Goal: Transaction & Acquisition: Purchase product/service

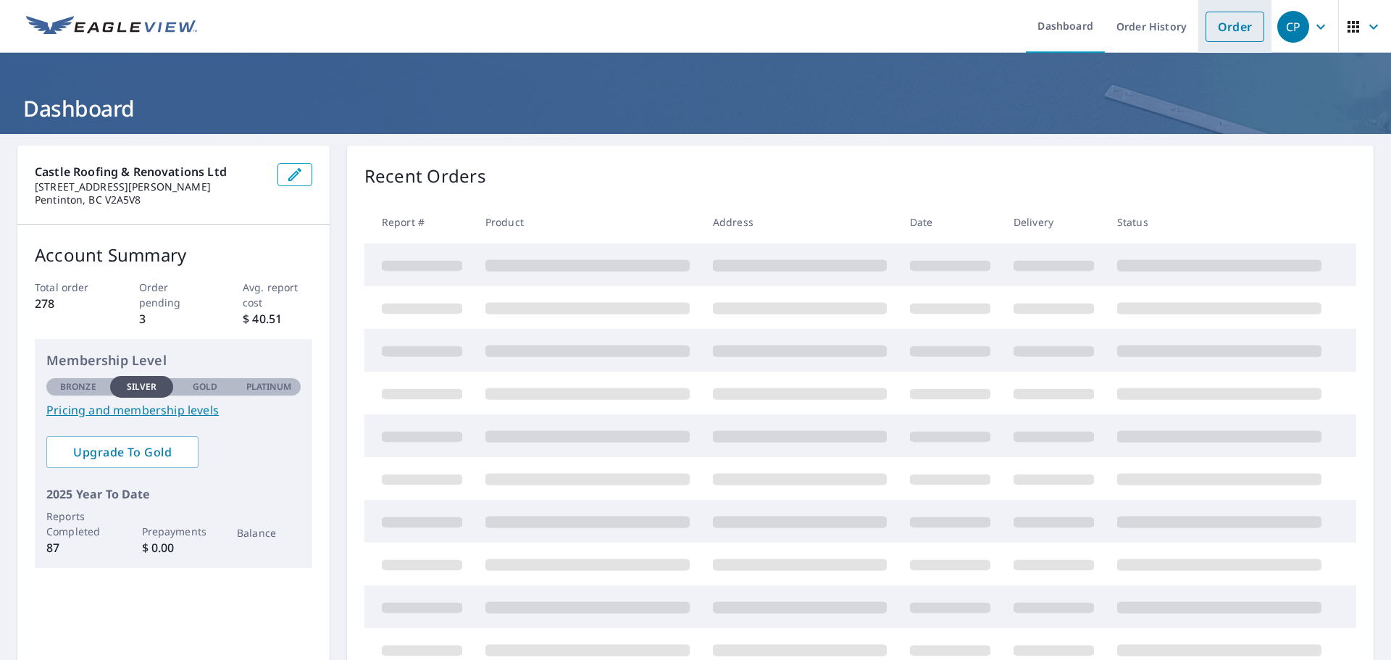
click at [1215, 31] on link "Order" at bounding box center [1235, 27] width 59 height 30
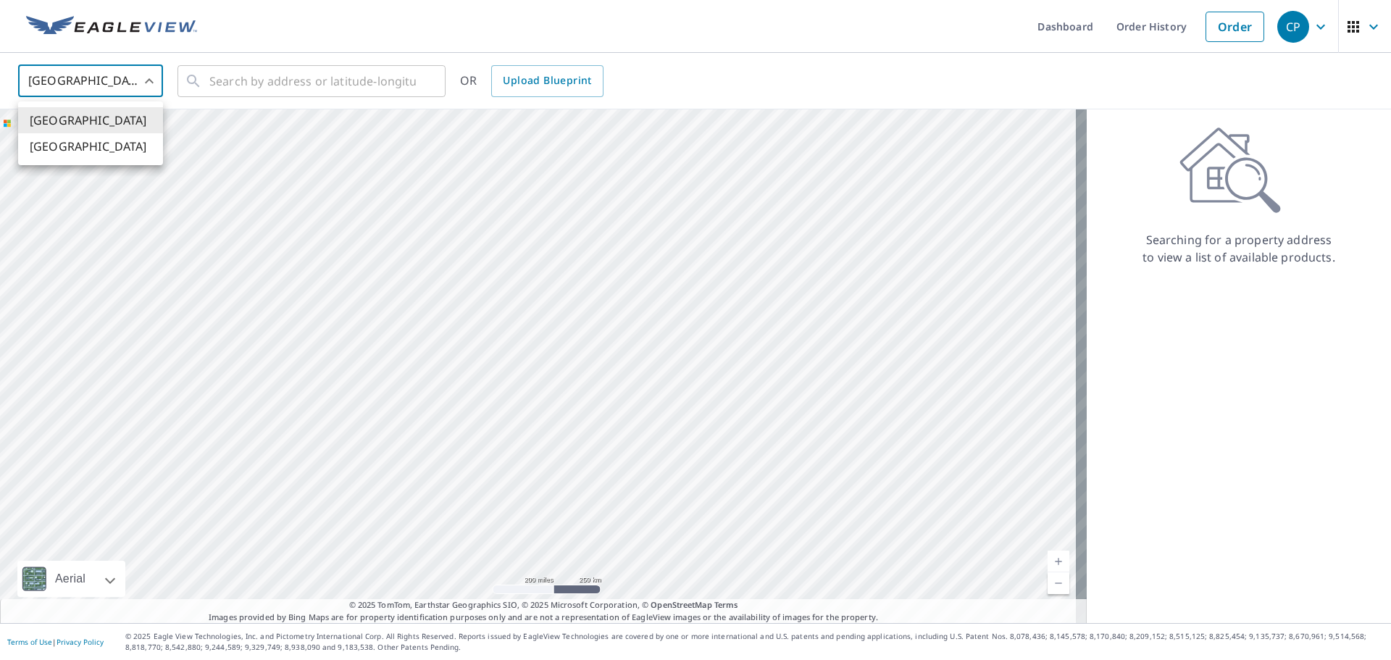
click at [137, 86] on body "CP CP Dashboard Order History Order CP United States US ​ ​ OR Upload Blueprint…" at bounding box center [695, 330] width 1391 height 660
drag, startPoint x: 99, startPoint y: 151, endPoint x: 147, endPoint y: 151, distance: 48.6
click at [102, 151] on li "[GEOGRAPHIC_DATA]" at bounding box center [90, 146] width 145 height 26
type input "CA"
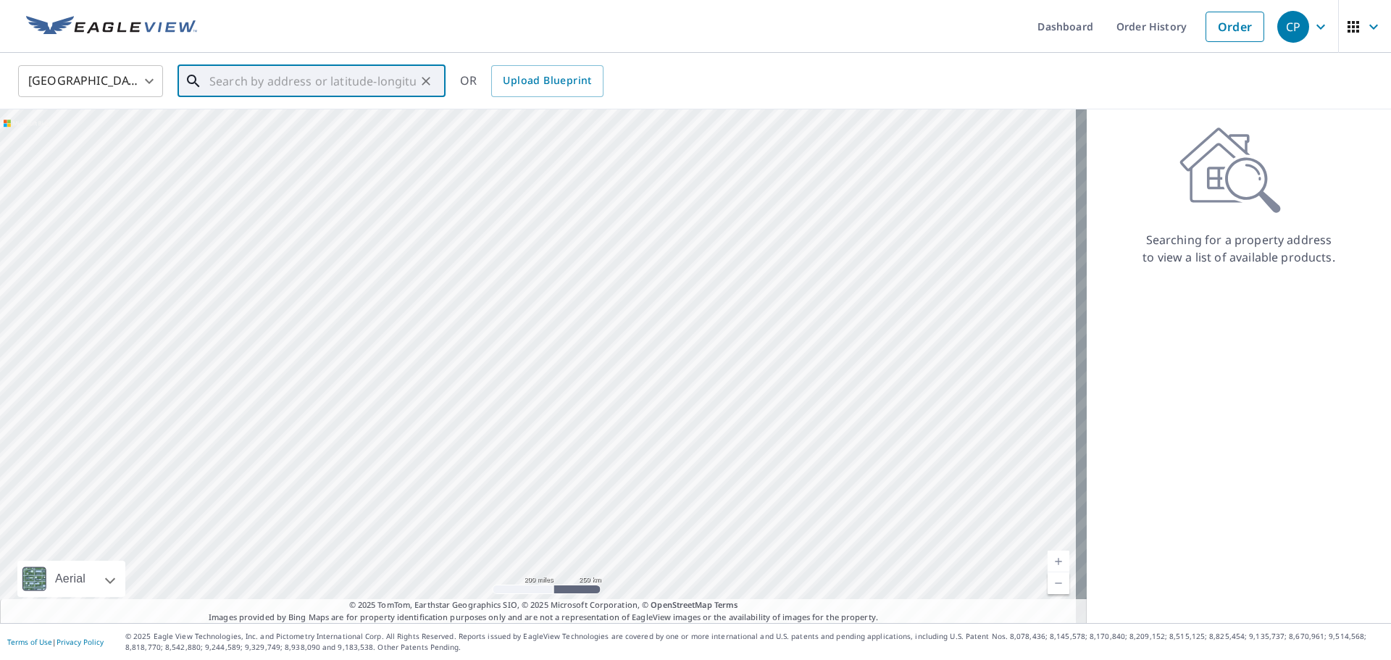
click at [261, 72] on input "text" at bounding box center [312, 81] width 207 height 41
click at [337, 144] on span "143 STAGECOACH RD OKANAGAN-SIMILKAMEEN BC V0X1N6" at bounding box center [321, 131] width 228 height 35
type input "143 STAGECOACH RD OKANAGAN-SIMILKAMEEN BC V0X1N6"
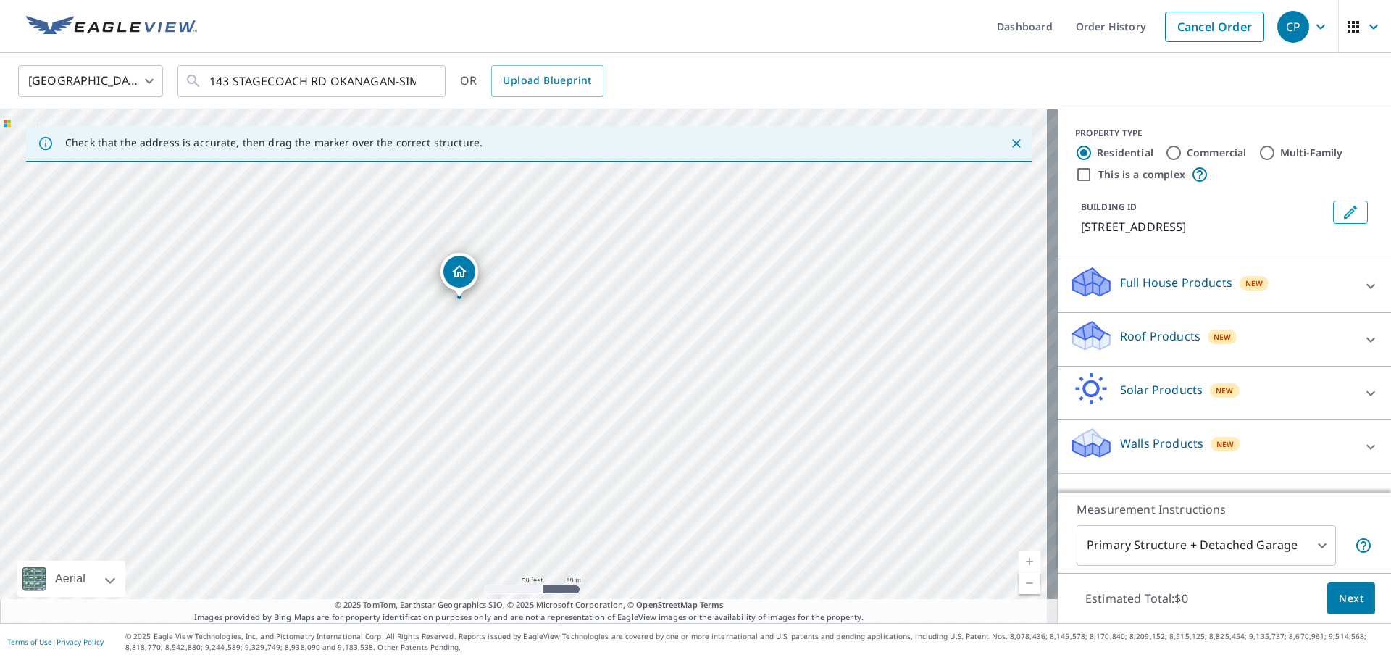
drag, startPoint x: 153, startPoint y: 291, endPoint x: 470, endPoint y: 271, distance: 318.0
click at [1362, 402] on icon at bounding box center [1370, 393] width 17 height 17
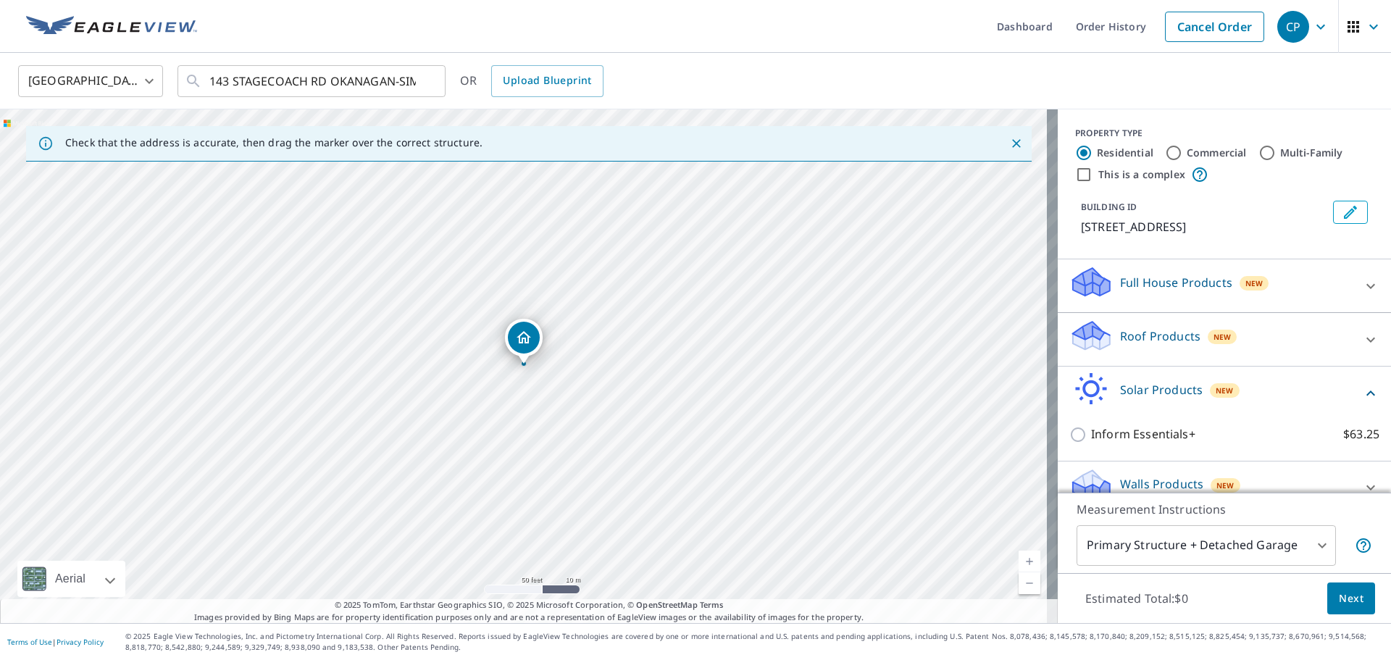
click at [1362, 402] on icon at bounding box center [1370, 393] width 17 height 17
click at [1362, 349] on icon at bounding box center [1370, 339] width 17 height 17
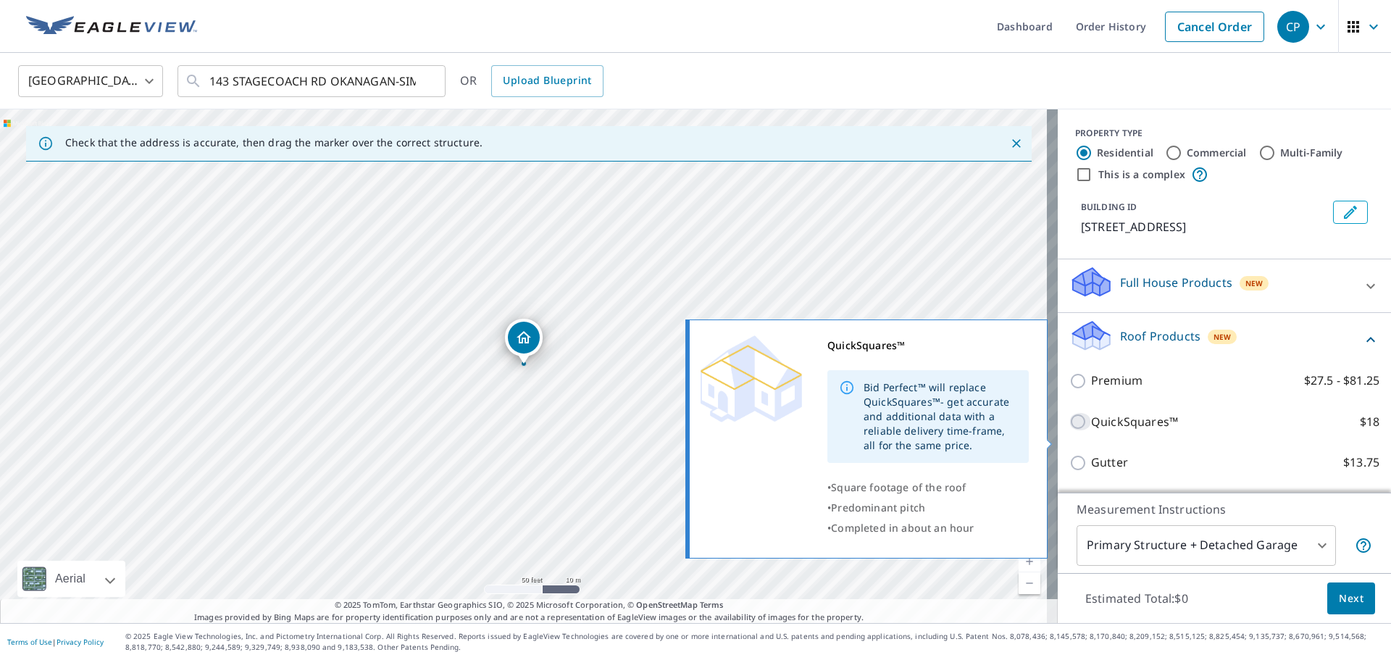
click at [1070, 430] on input "QuickSquares™ $18" at bounding box center [1081, 421] width 22 height 17
checkbox input "true"
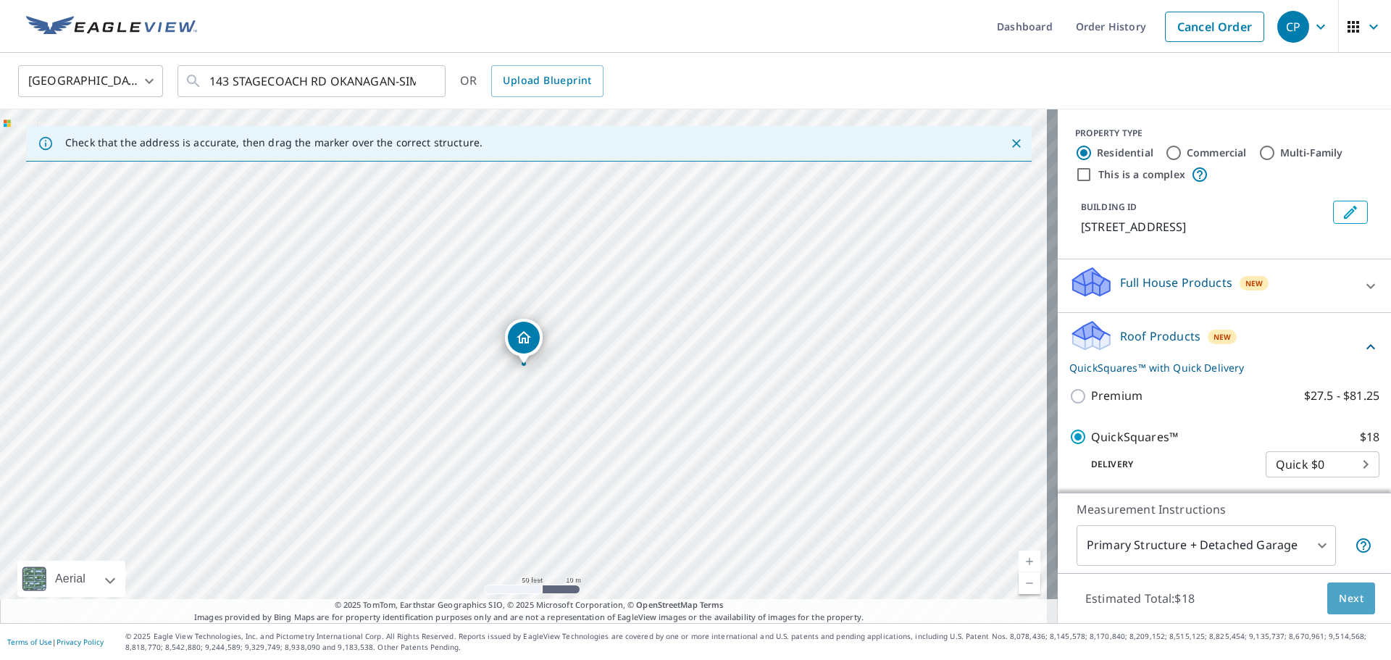
click at [1343, 601] on span "Next" at bounding box center [1351, 599] width 25 height 18
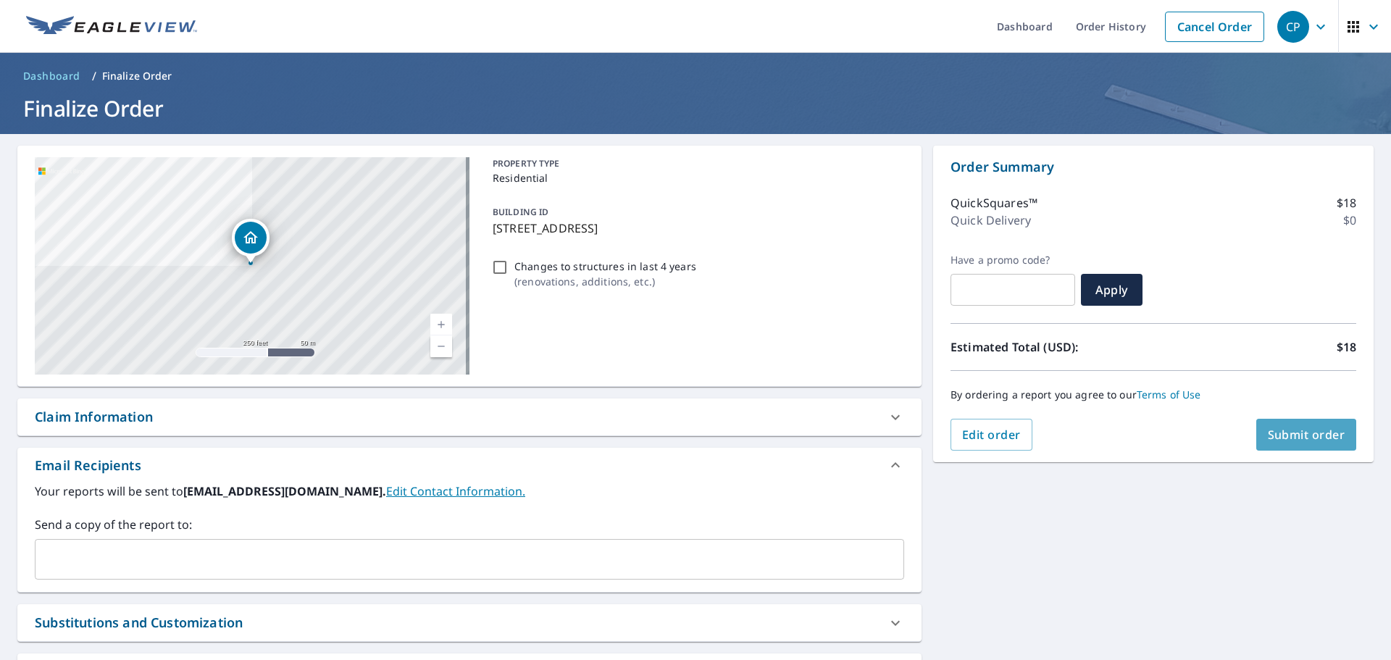
click at [1289, 430] on span "Submit order" at bounding box center [1307, 435] width 78 height 16
